Goal: Transaction & Acquisition: Download file/media

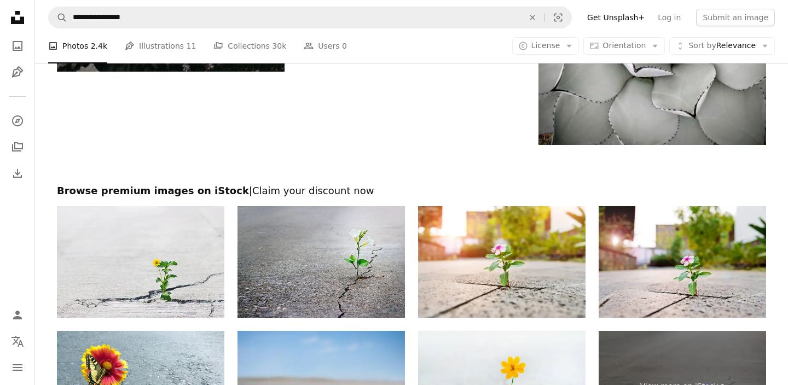
scroll to position [3795, 0]
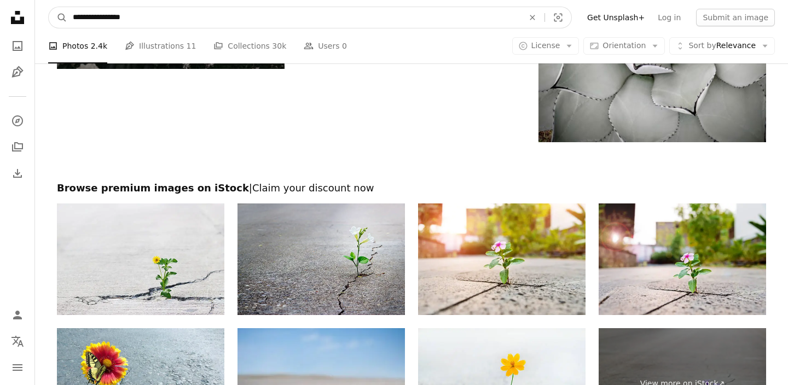
click at [81, 16] on input "**********" at bounding box center [293, 17] width 453 height 21
type input "**********"
click at [58, 18] on button "A magnifying glass" at bounding box center [58, 17] width 19 height 21
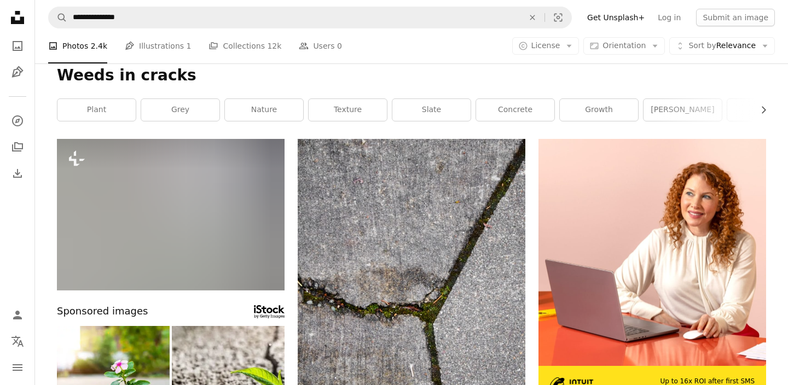
scroll to position [11, 0]
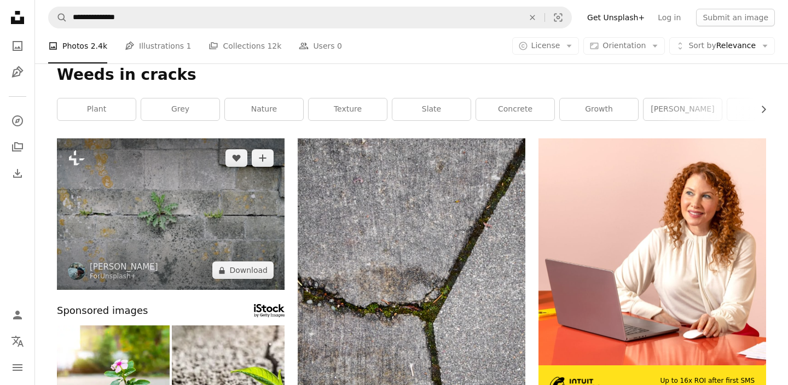
click at [262, 241] on img at bounding box center [171, 214] width 228 height 152
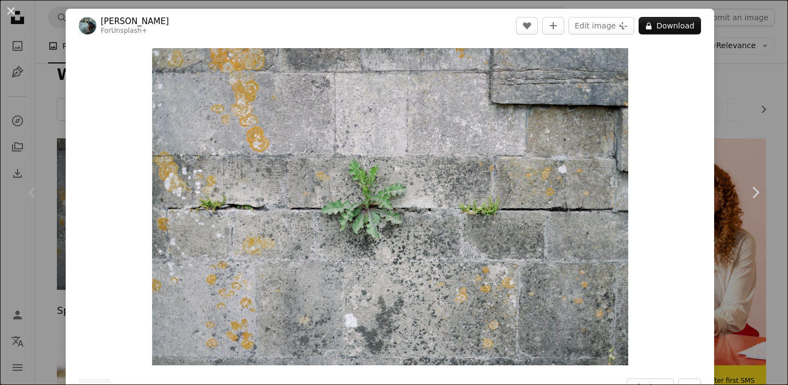
scroll to position [0, 823]
click at [682, 25] on button "A lock Download" at bounding box center [669, 26] width 62 height 18
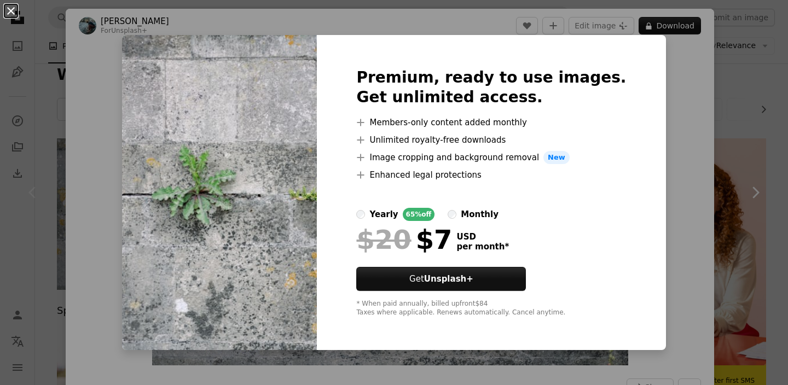
click at [9, 14] on button "An X shape" at bounding box center [10, 10] width 13 height 13
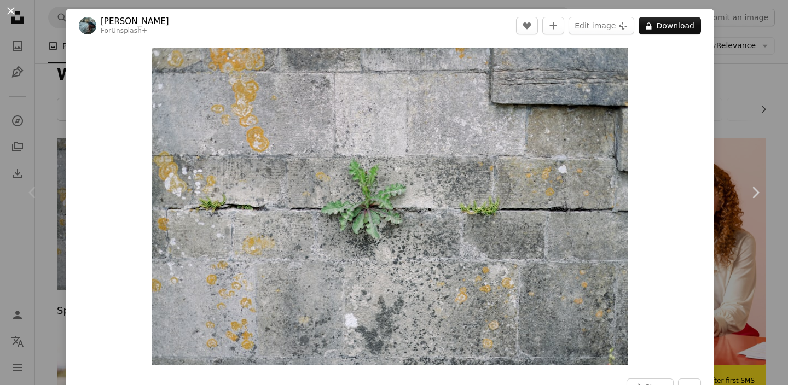
click at [10, 12] on button "An X shape" at bounding box center [10, 10] width 13 height 13
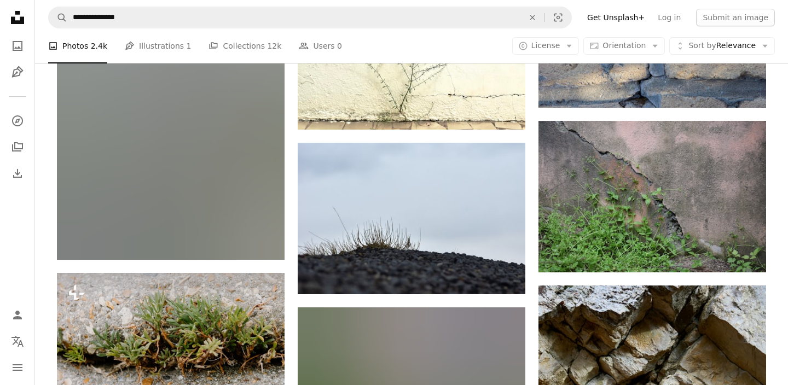
scroll to position [673, 0]
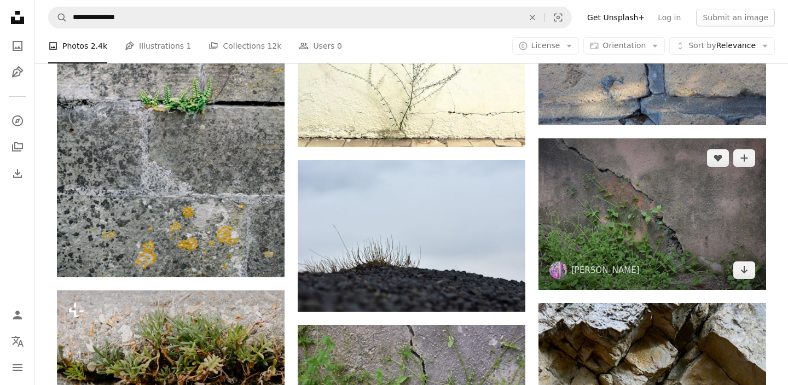
click at [731, 206] on img at bounding box center [652, 214] width 228 height 152
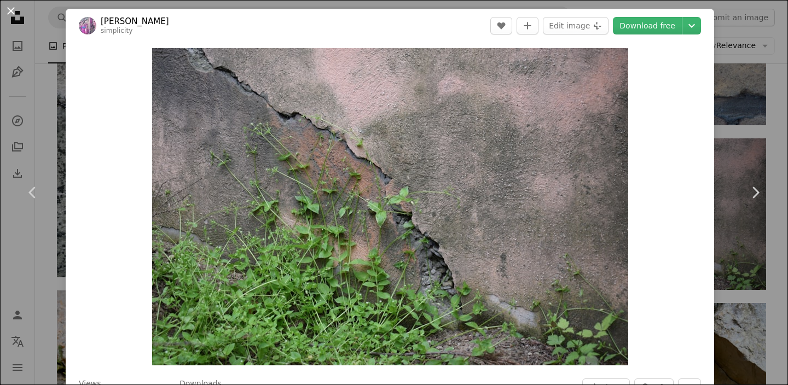
click at [9, 13] on button "An X shape" at bounding box center [10, 10] width 13 height 13
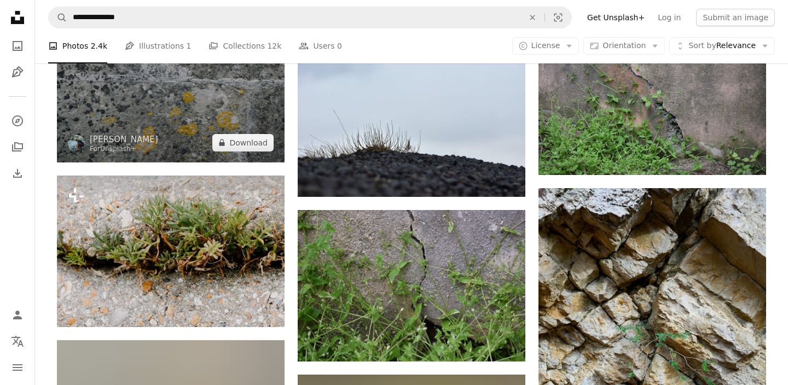
scroll to position [789, 0]
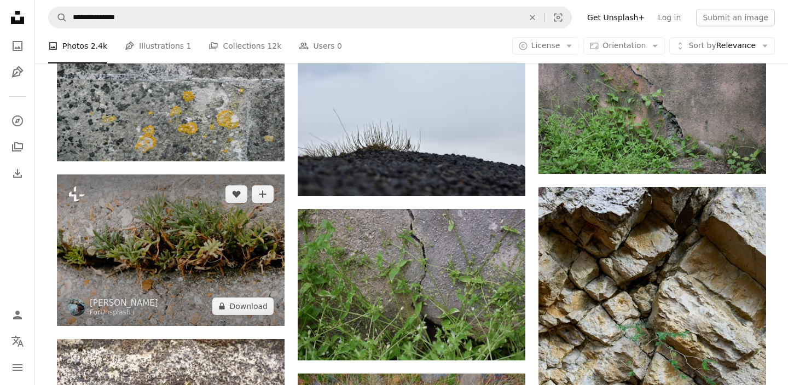
click at [168, 237] on img at bounding box center [171, 251] width 228 height 152
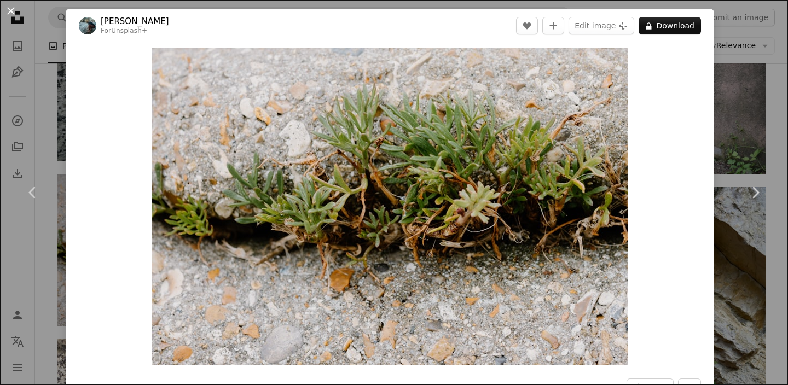
click at [12, 7] on button "An X shape" at bounding box center [10, 10] width 13 height 13
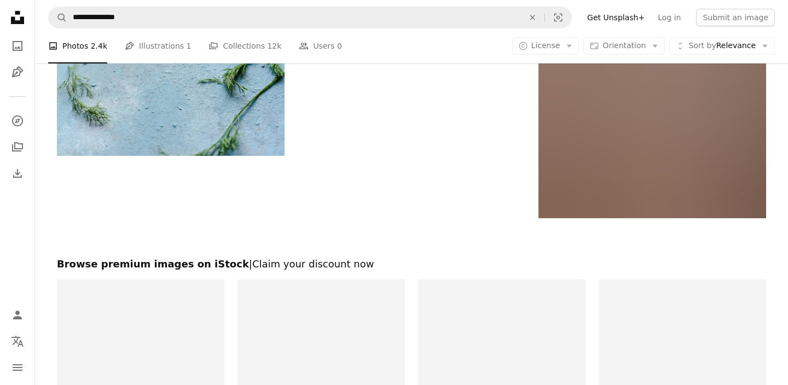
scroll to position [1630, 0]
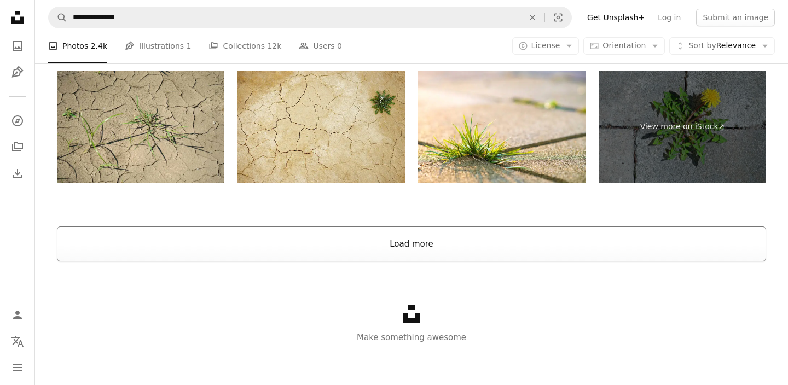
click at [413, 244] on button "Load more" at bounding box center [411, 243] width 709 height 35
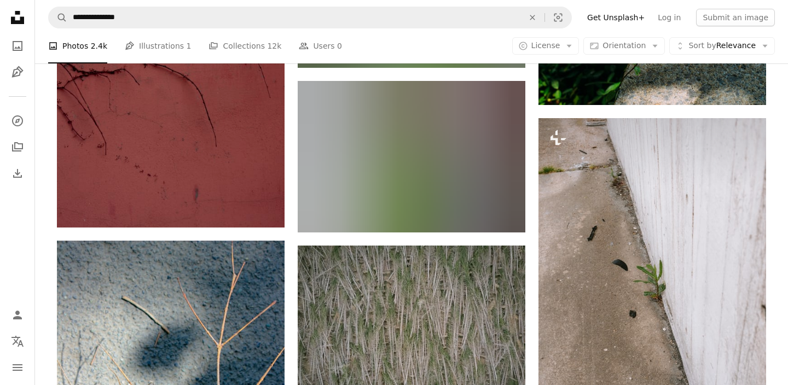
scroll to position [3562, 0]
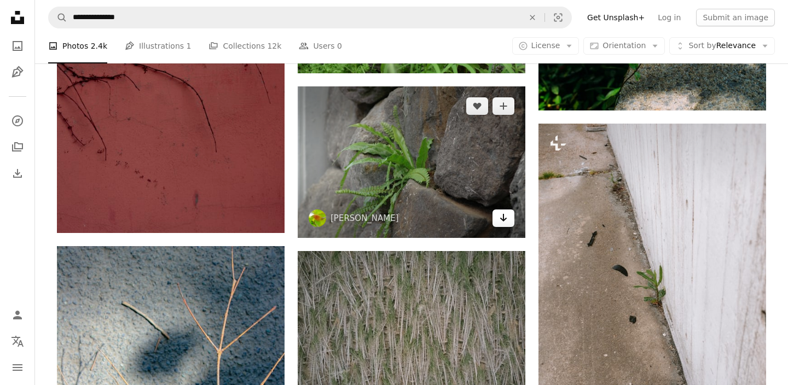
click at [508, 222] on link "Arrow pointing down" at bounding box center [503, 219] width 22 height 18
